Goal: Information Seeking & Learning: Learn about a topic

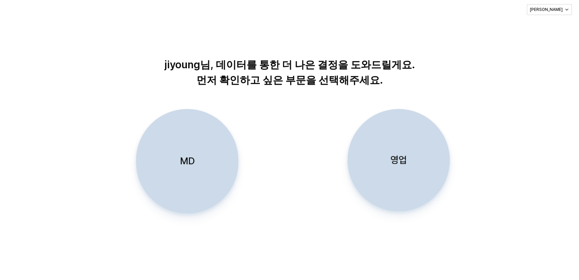
click at [185, 161] on p "MD" at bounding box center [187, 161] width 15 height 13
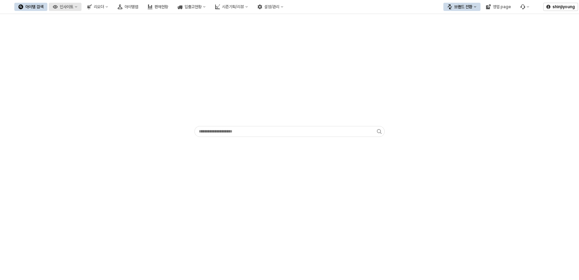
click at [77, 7] on icon "인사이트" at bounding box center [76, 6] width 2 height 1
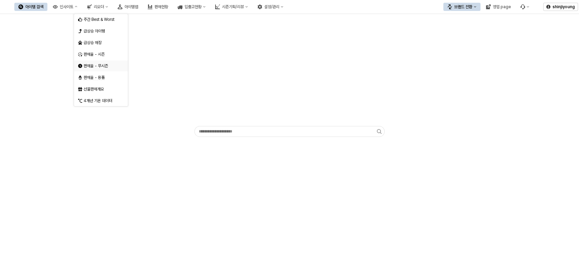
click at [95, 65] on div "판매율 - 무시즌" at bounding box center [102, 65] width 36 height 5
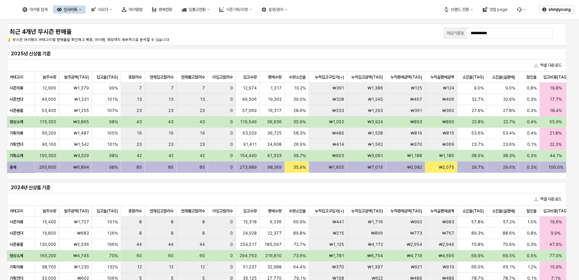
click at [77, 10] on div "인사이트" at bounding box center [71, 9] width 14 height 5
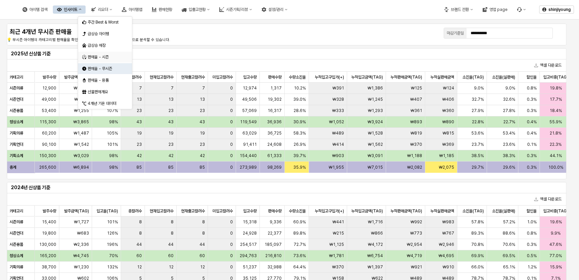
click at [101, 56] on div "판매율 - 시즌" at bounding box center [106, 56] width 36 height 5
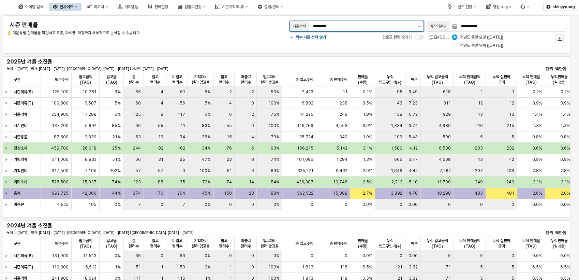
click at [417, 25] on button "제안 사항 표시" at bounding box center [419, 26] width 8 height 10
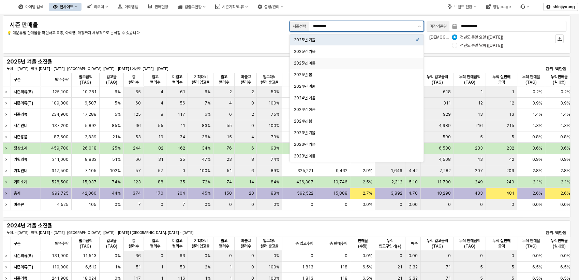
click at [314, 64] on div "2025년 여름" at bounding box center [354, 62] width 121 height 5
type input "********"
